Goal: Information Seeking & Learning: Learn about a topic

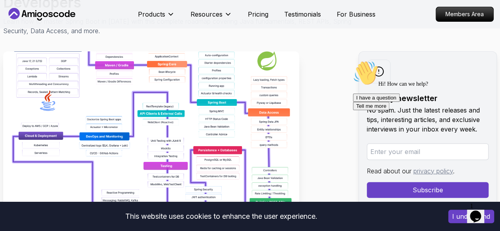
scroll to position [109, 0]
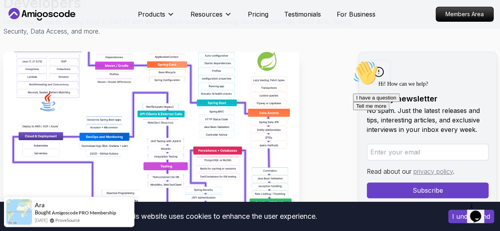
click at [462, 216] on button "I understand" at bounding box center [471, 216] width 46 height 13
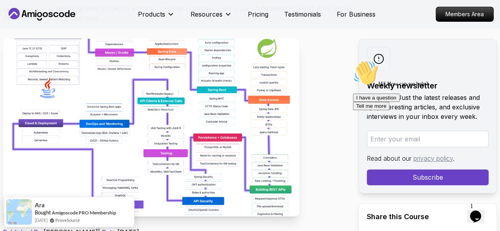
scroll to position [101, 0]
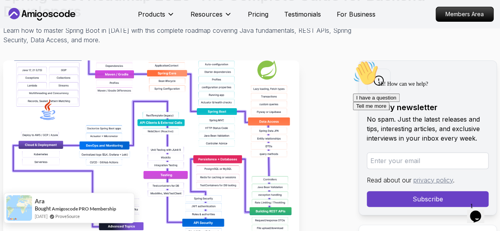
click at [95, 213] on div "2 months ago ProveSource" at bounding box center [75, 216] width 81 height 7
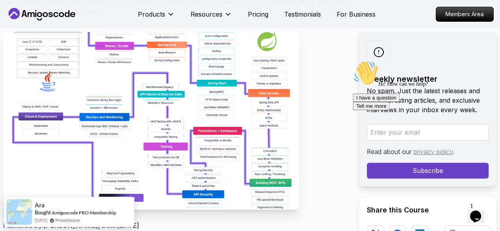
scroll to position [128, 0]
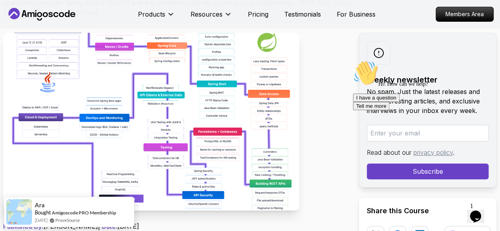
drag, startPoint x: 125, startPoint y: 199, endPoint x: 53, endPoint y: 182, distance: 73.7
drag, startPoint x: 53, startPoint y: 182, endPoint x: 38, endPoint y: 182, distance: 15.0
click at [38, 182] on img at bounding box center [151, 122] width 296 height 178
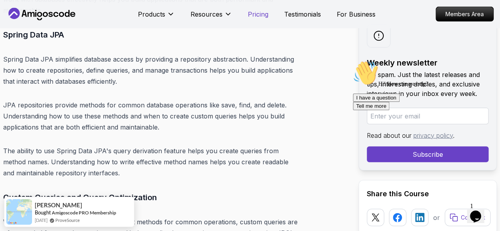
scroll to position [6858, 0]
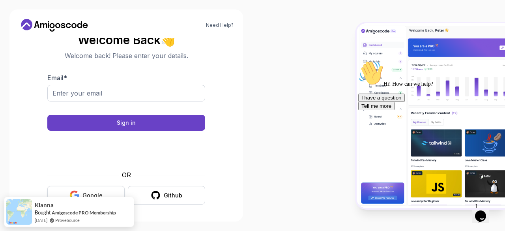
click at [98, 192] on div "Google" at bounding box center [93, 196] width 20 height 8
